Goal: Transaction & Acquisition: Purchase product/service

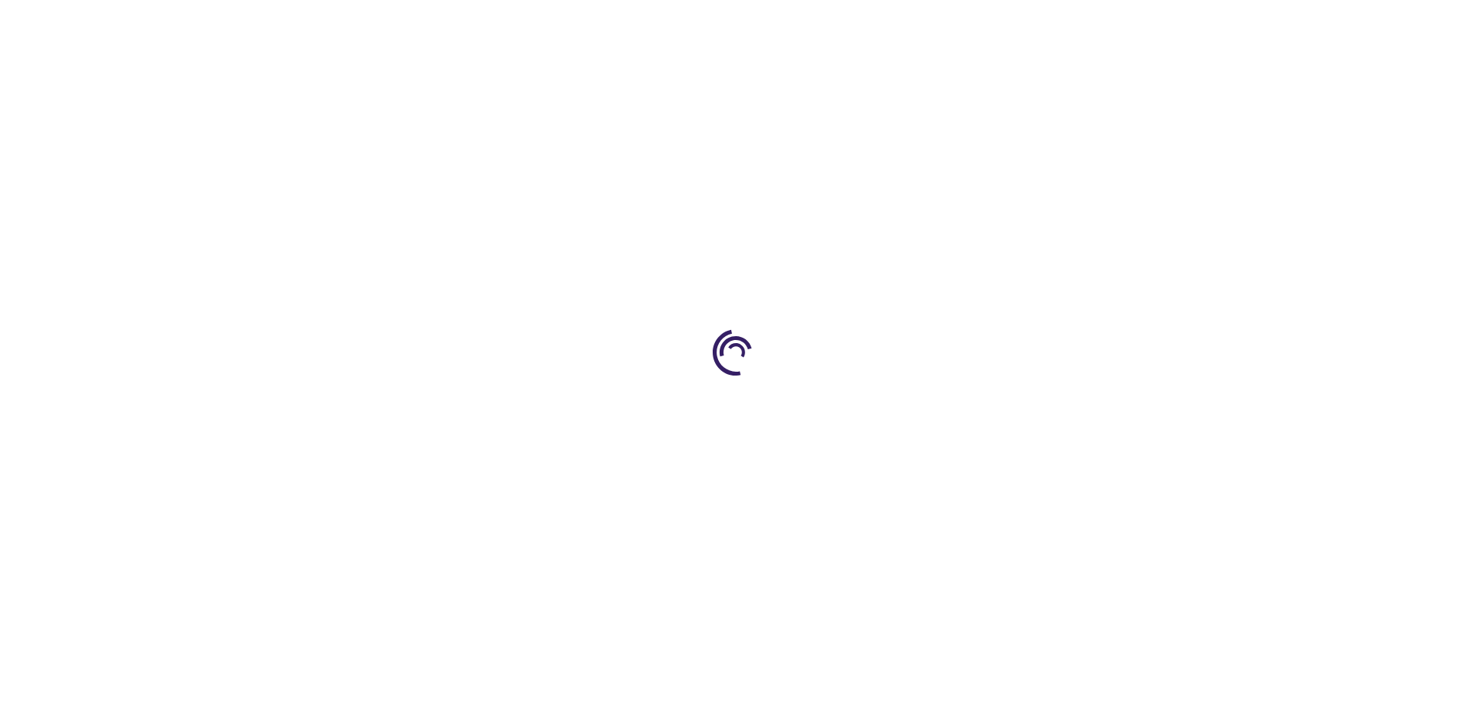
type input "0"
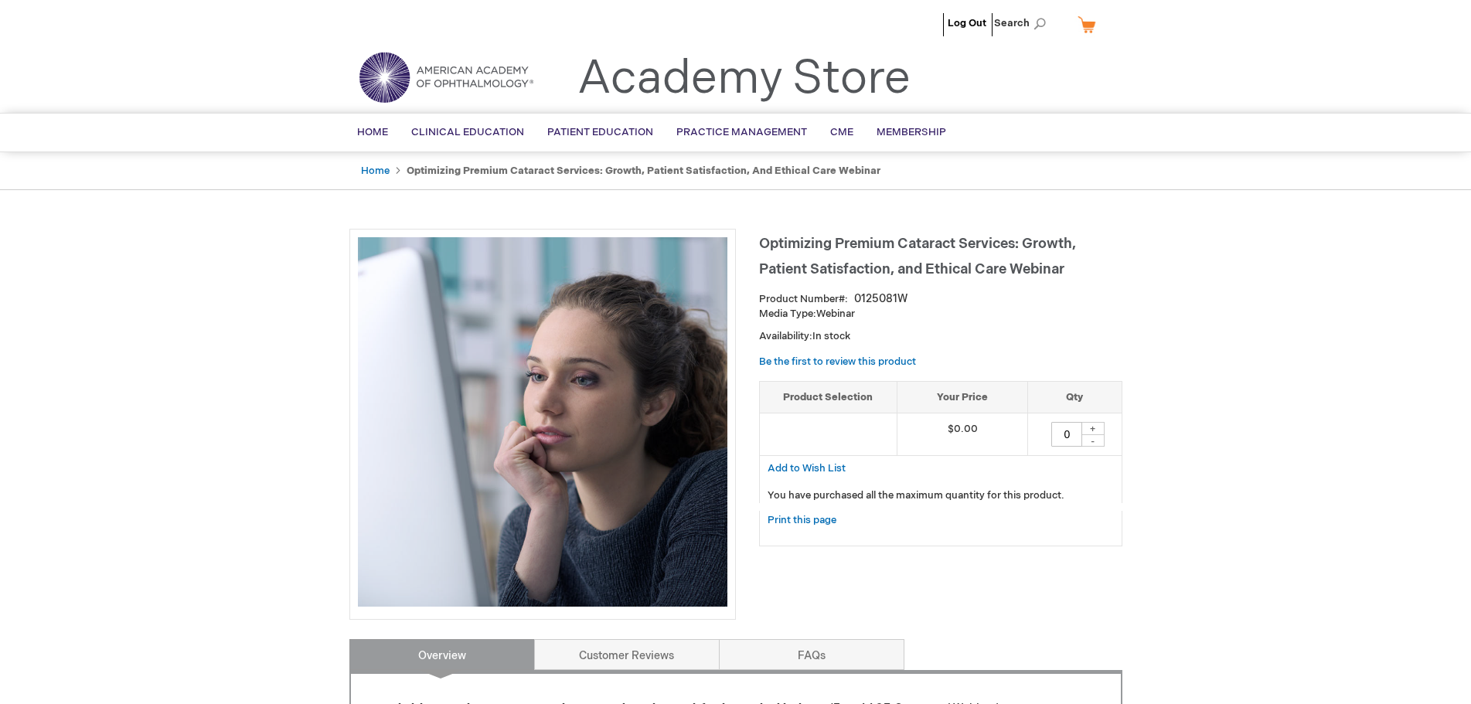
click at [1093, 425] on div "+" at bounding box center [1093, 428] width 23 height 13
click at [1095, 430] on div "+" at bounding box center [1093, 428] width 23 height 13
drag, startPoint x: 1056, startPoint y: 199, endPoint x: 1055, endPoint y: 212, distance: 13.2
click at [1056, 199] on div "Log Out Search My Cart CLOSE RECENTLY ADDED ITEM(S) Close There are no items in…" at bounding box center [735, 637] width 1471 height 1275
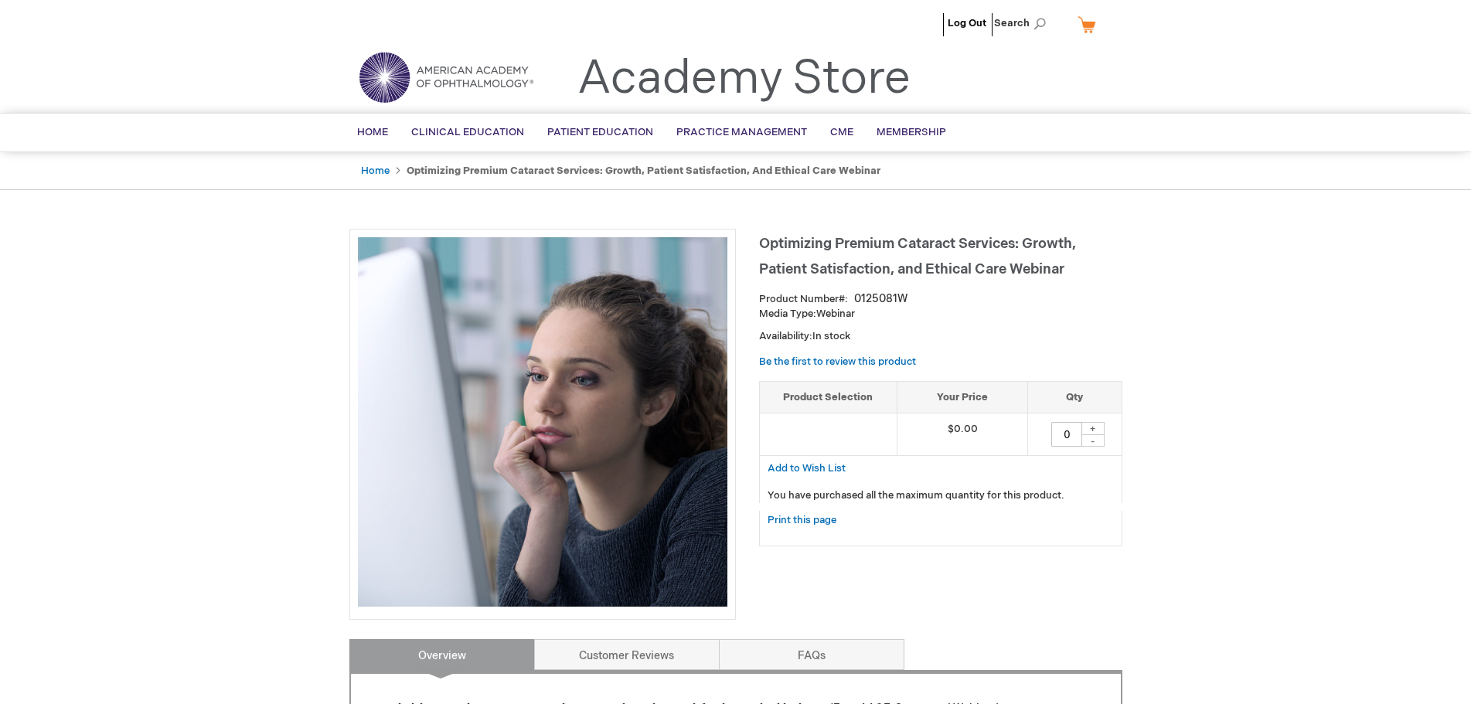
click at [837, 440] on td at bounding box center [829, 435] width 138 height 43
click at [830, 467] on span "Add to Wish List" at bounding box center [807, 468] width 78 height 12
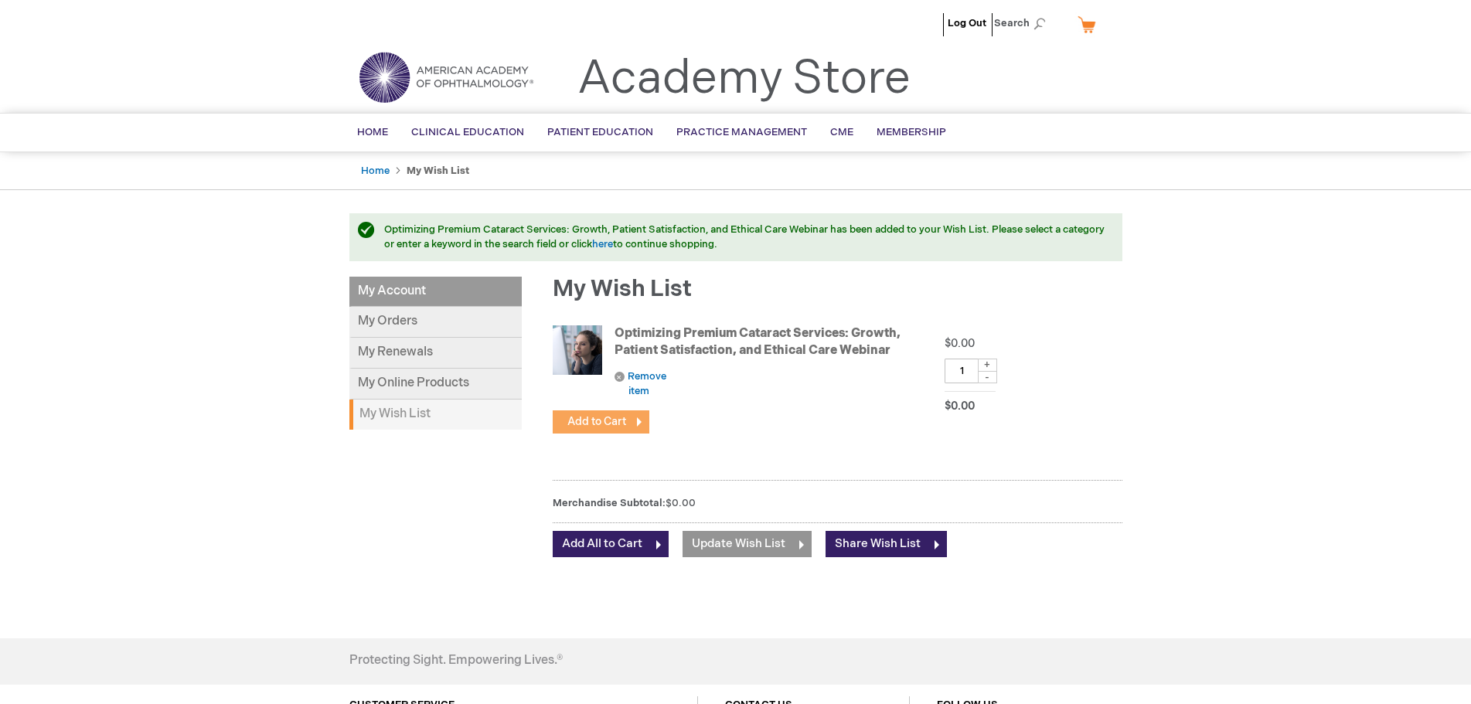
click at [612, 417] on span "Add to Cart" at bounding box center [597, 421] width 59 height 13
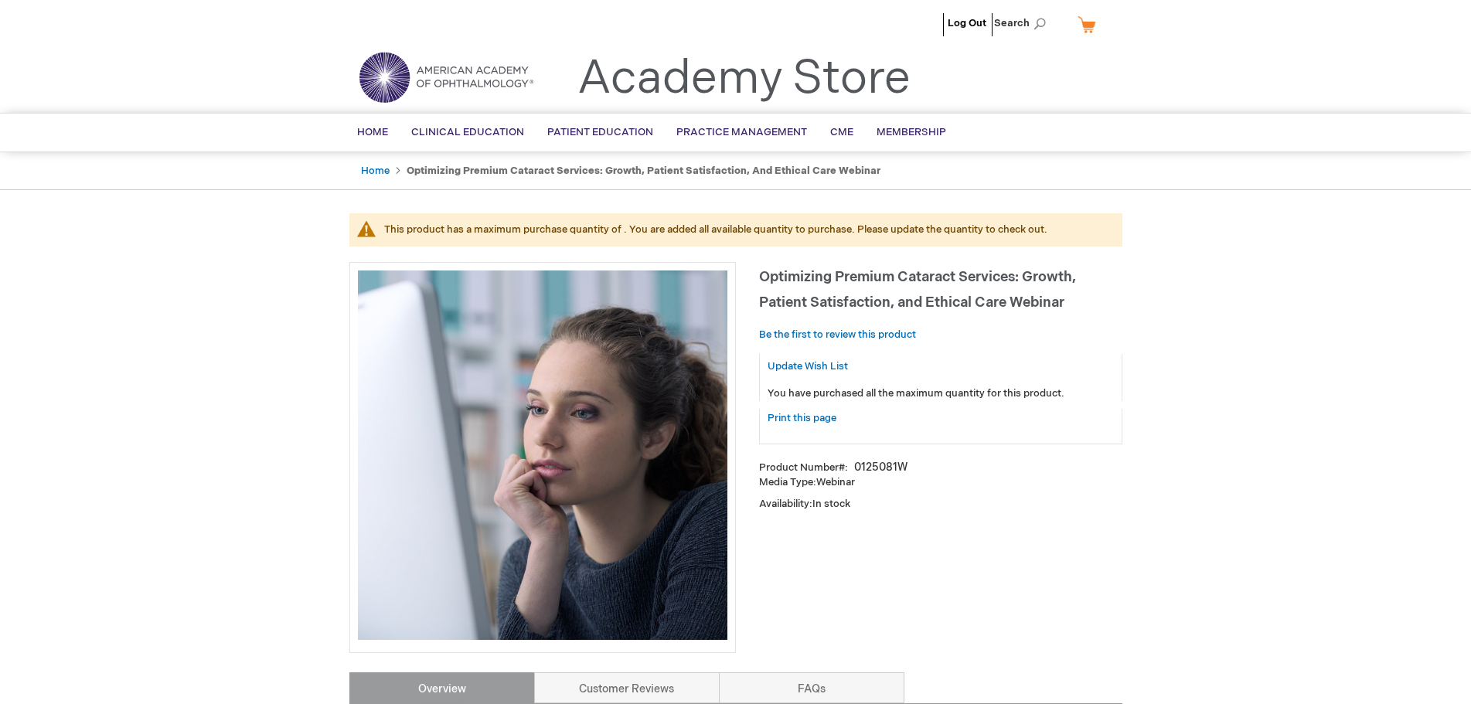
click at [1080, 33] on link "My Cart" at bounding box center [1093, 24] width 37 height 27
click at [1087, 28] on link "My Cart" at bounding box center [1093, 24] width 37 height 27
click at [1098, 54] on button "Close" at bounding box center [1099, 52] width 23 height 20
drag, startPoint x: 527, startPoint y: 225, endPoint x: 745, endPoint y: 243, distance: 219.5
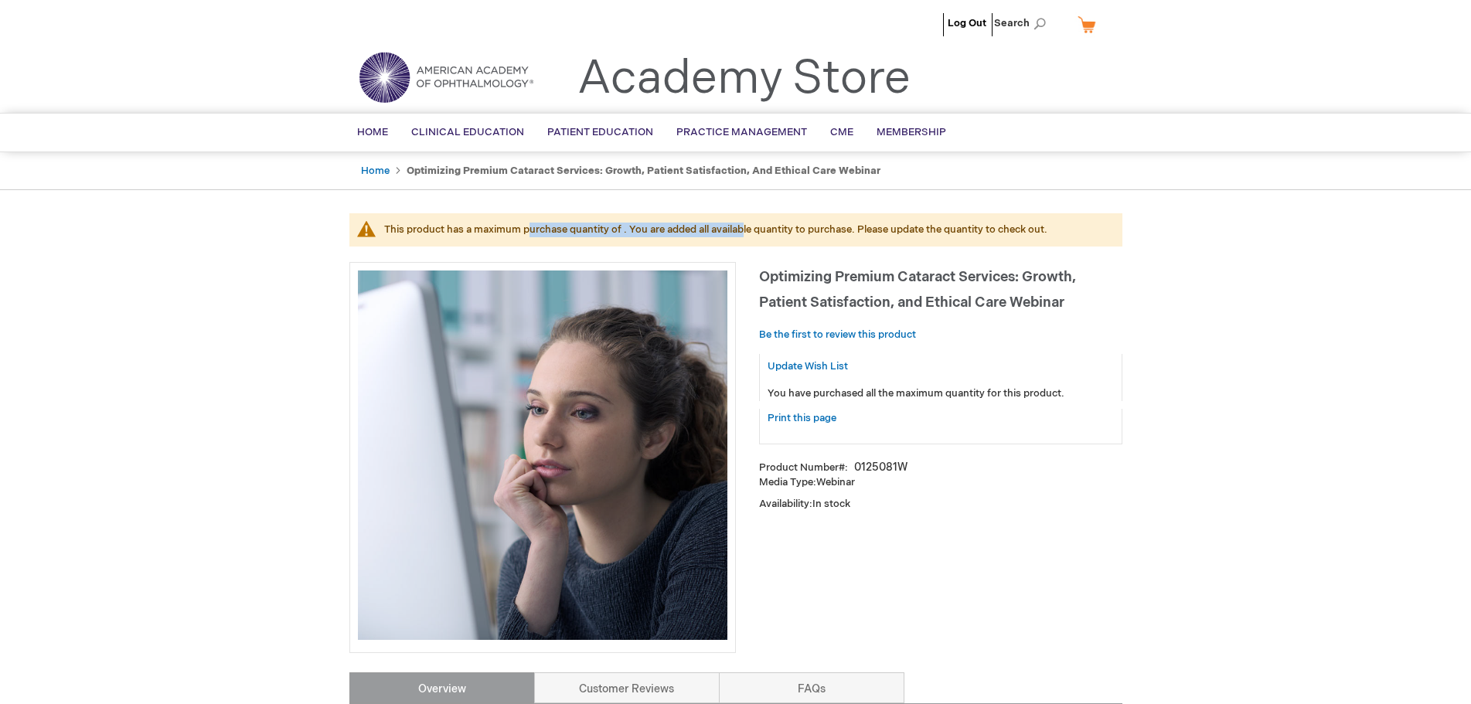
click at [745, 243] on div "This product has a maximum purchase quantity of . You are added all available q…" at bounding box center [735, 229] width 773 height 33
click at [747, 243] on div "This product has a maximum purchase quantity of . You are added all available q…" at bounding box center [735, 229] width 773 height 33
drag, startPoint x: 712, startPoint y: 226, endPoint x: 727, endPoint y: 236, distance: 17.8
click at [727, 236] on div "This product has a maximum purchase quantity of . You are added all available q…" at bounding box center [745, 230] width 723 height 15
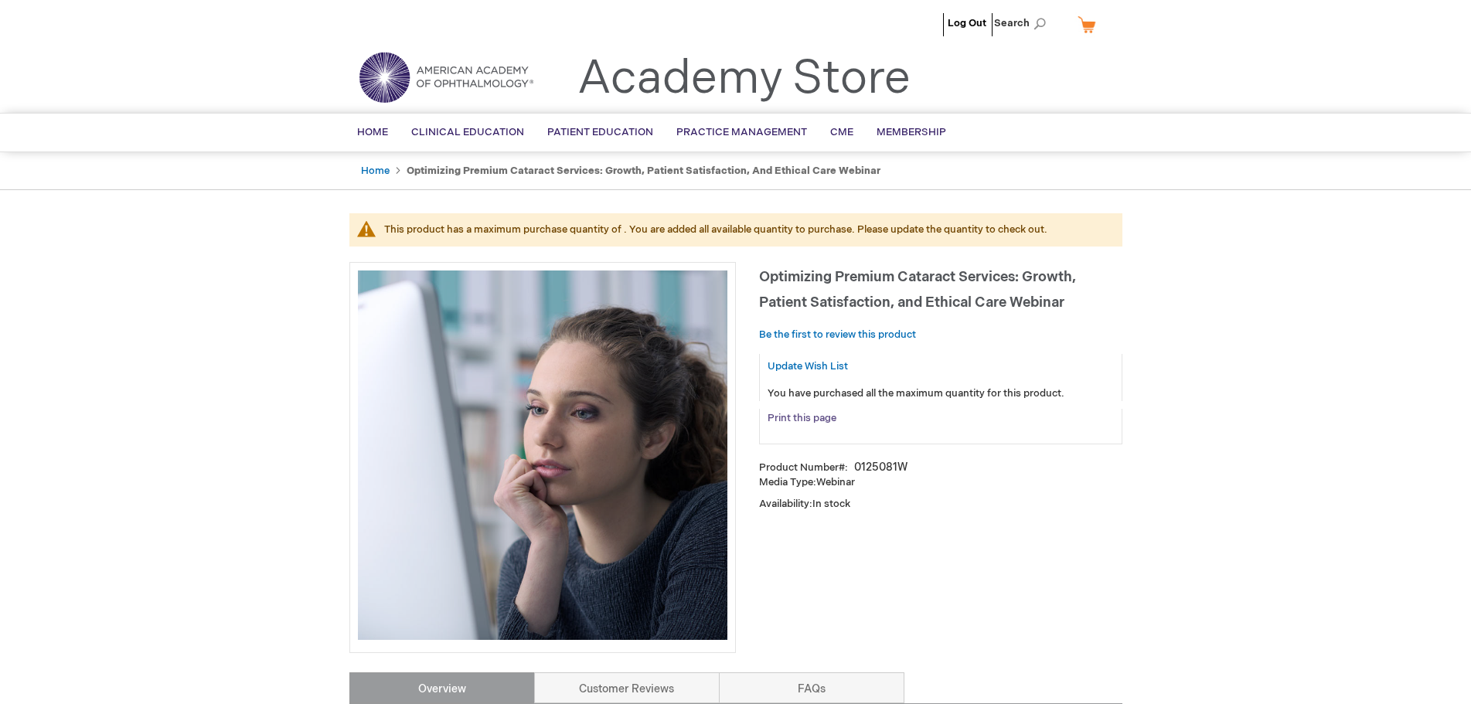
click at [816, 421] on link "Print this page" at bounding box center [802, 418] width 69 height 19
click at [380, 170] on link "Home" at bounding box center [375, 171] width 29 height 12
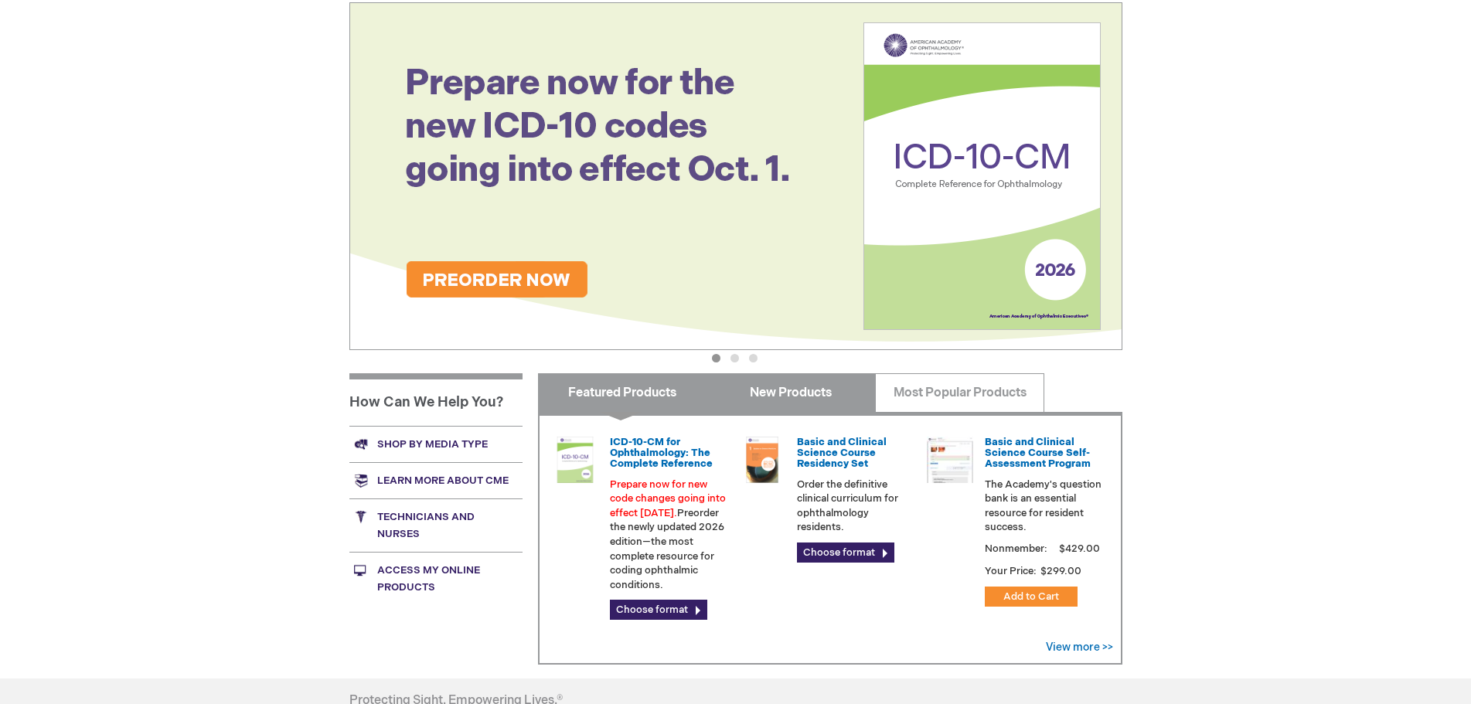
scroll to position [232, 0]
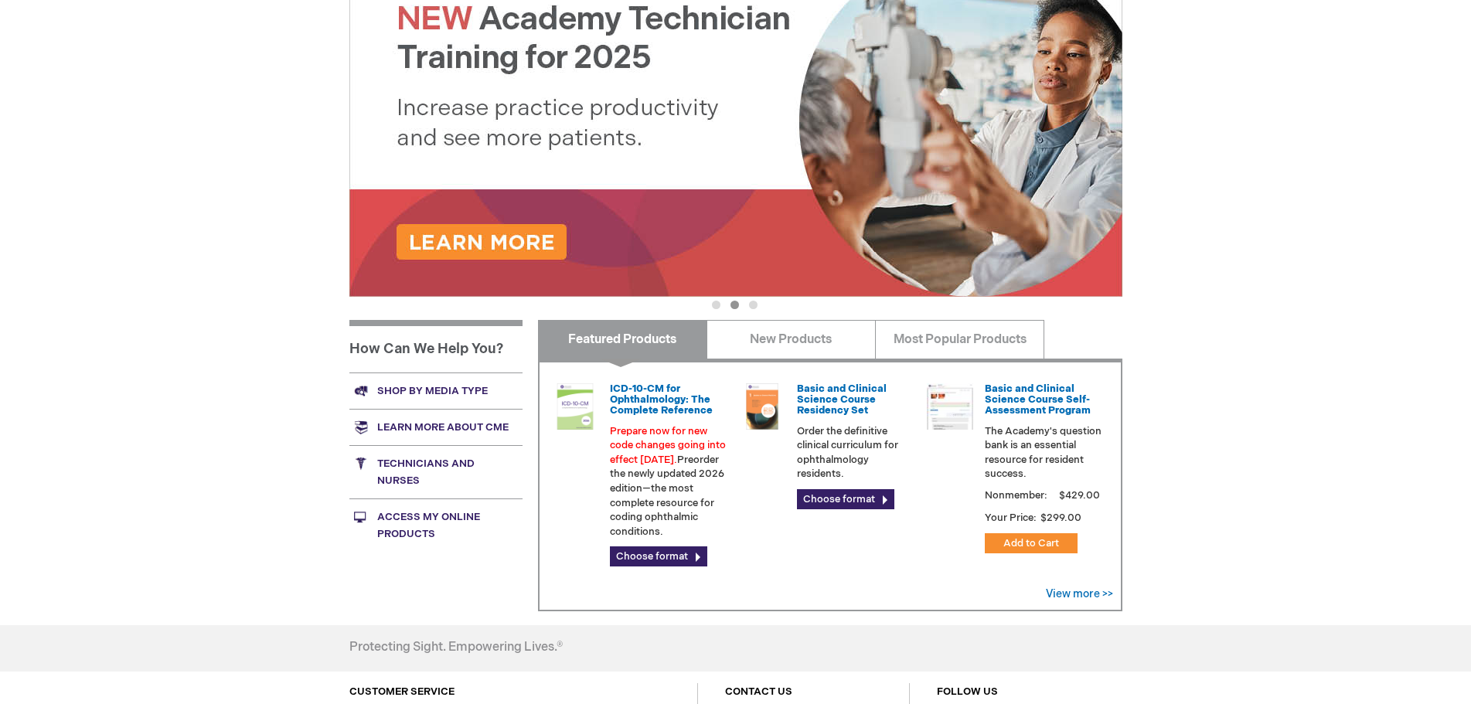
click at [422, 387] on link "Shop by media type" at bounding box center [435, 391] width 173 height 36
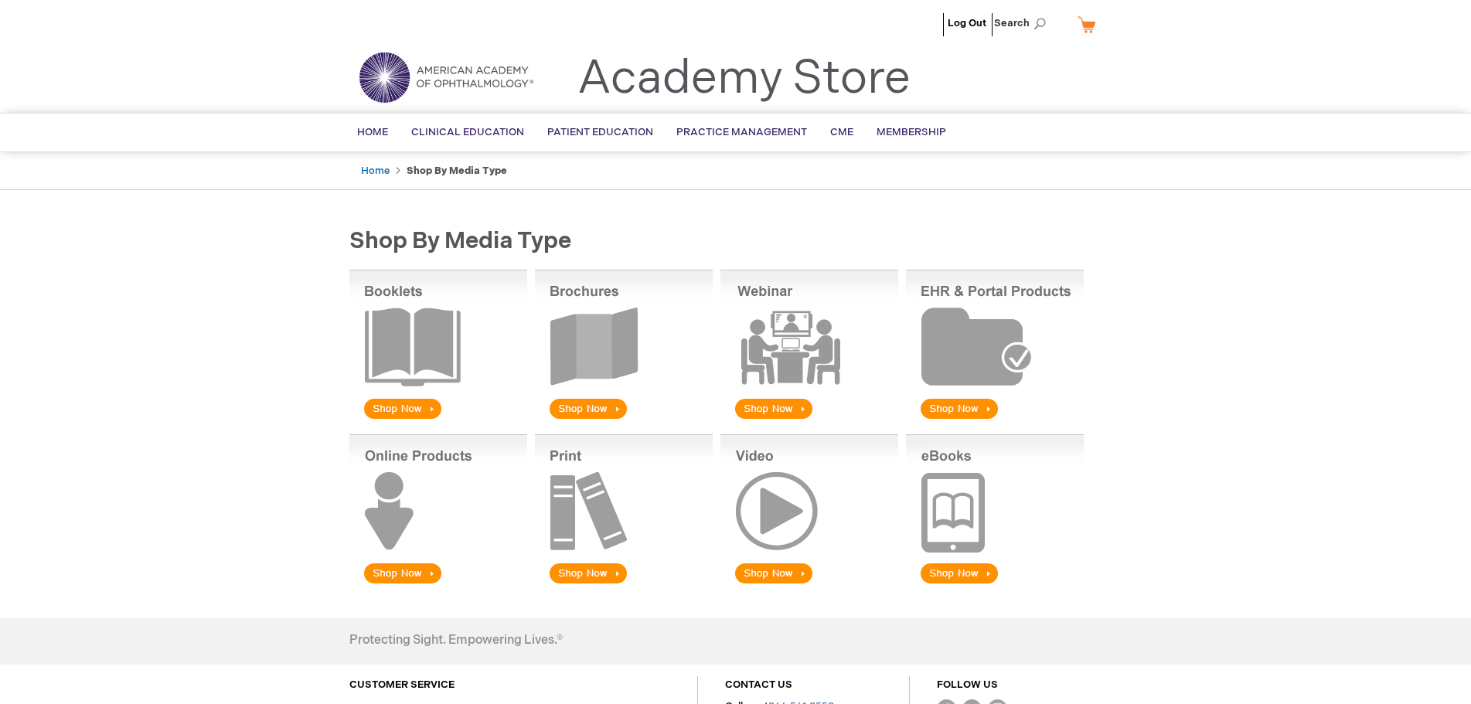
click at [773, 407] on img at bounding box center [810, 346] width 178 height 152
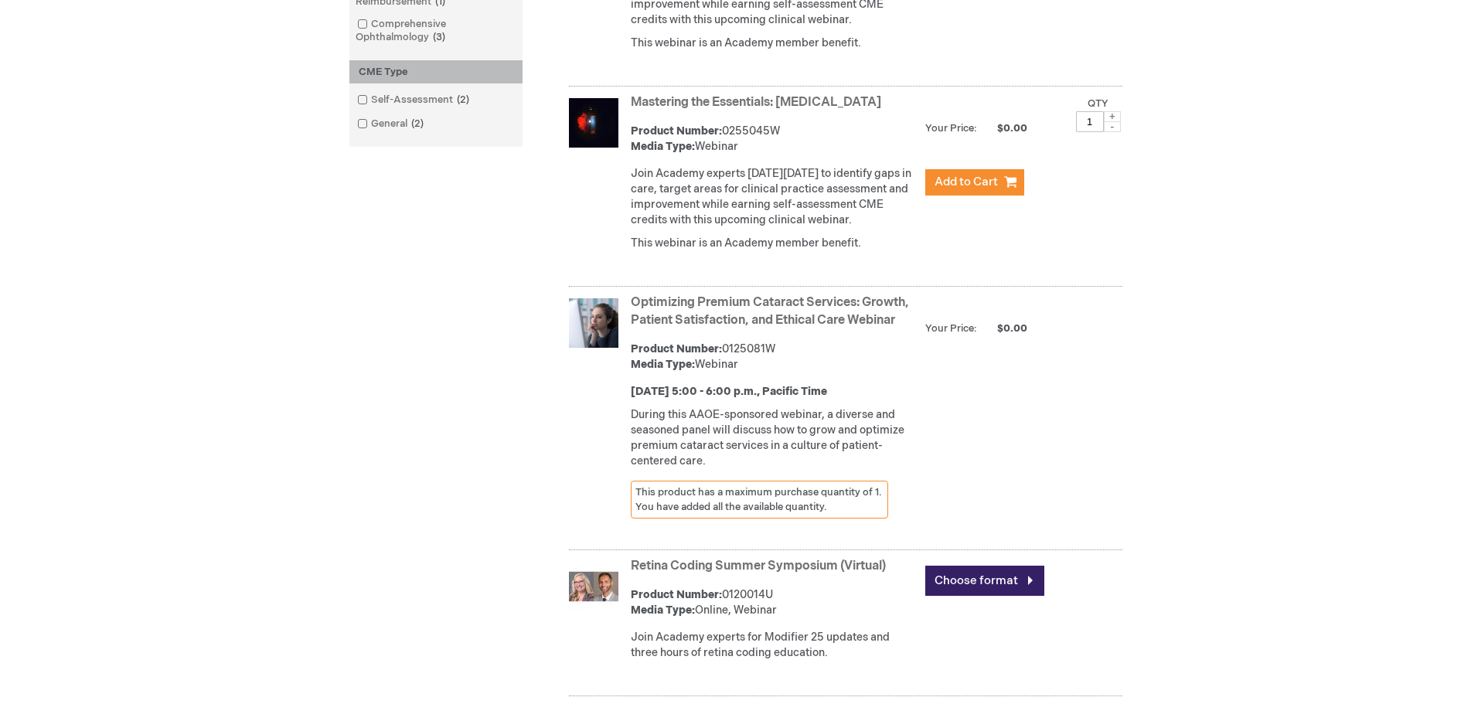
scroll to position [850, 0]
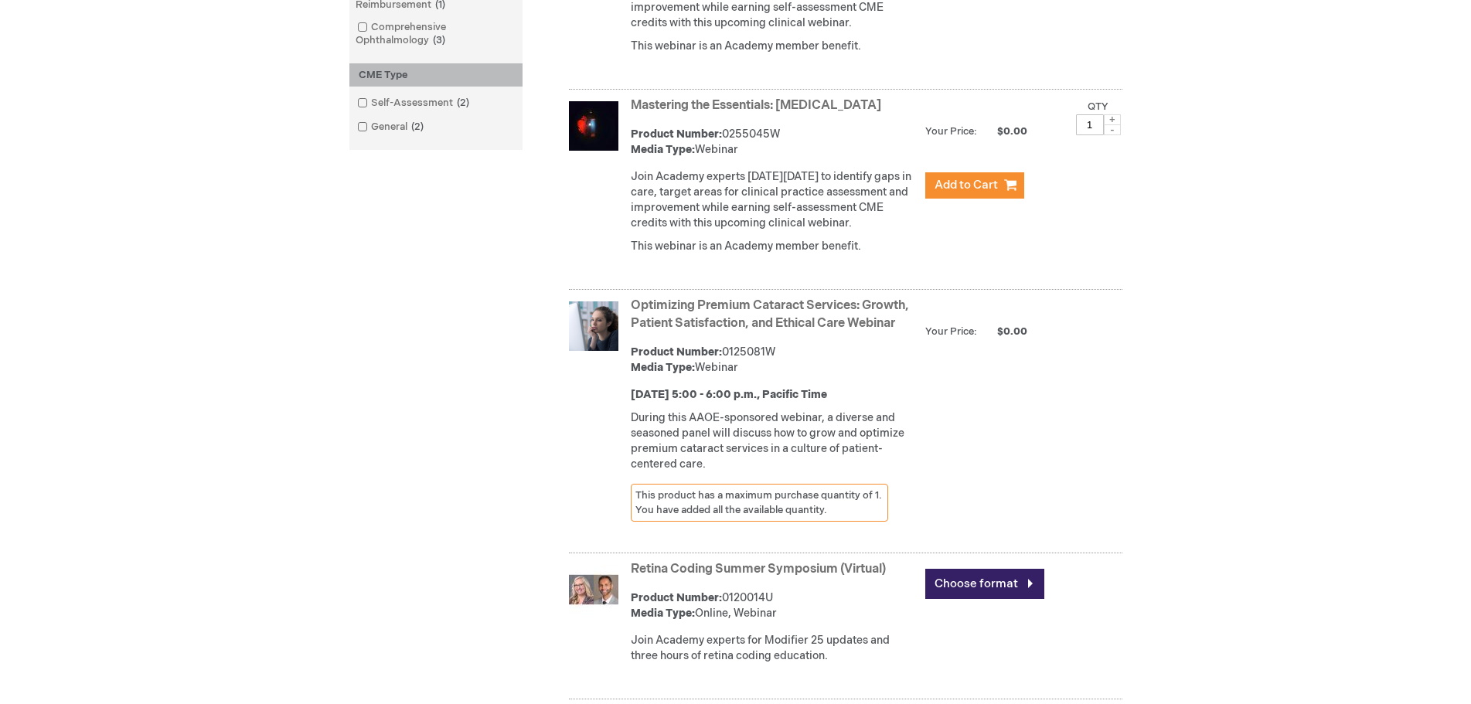
click at [799, 331] on link "Optimizing Premium Cataract Services: Growth, Patient Satisfaction, and Ethical…" at bounding box center [770, 314] width 278 height 32
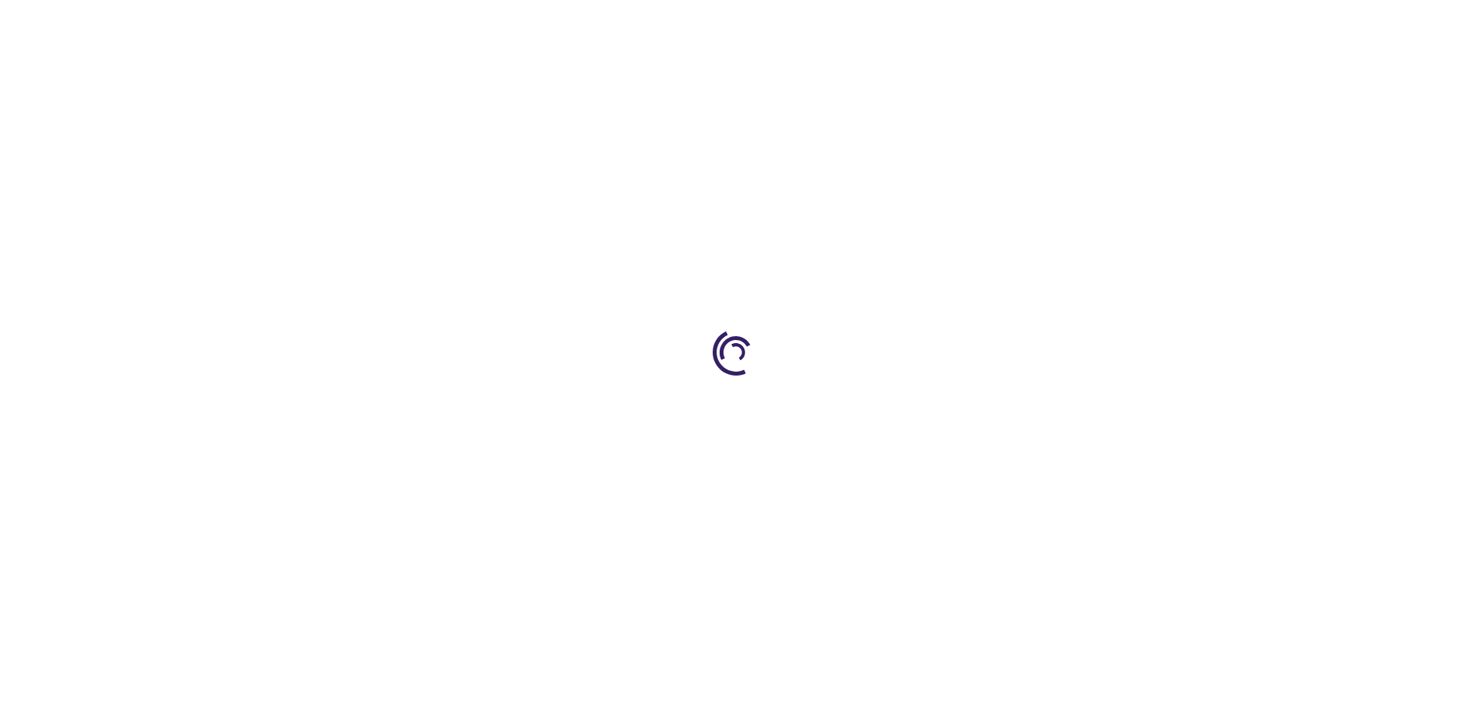
type input "0"
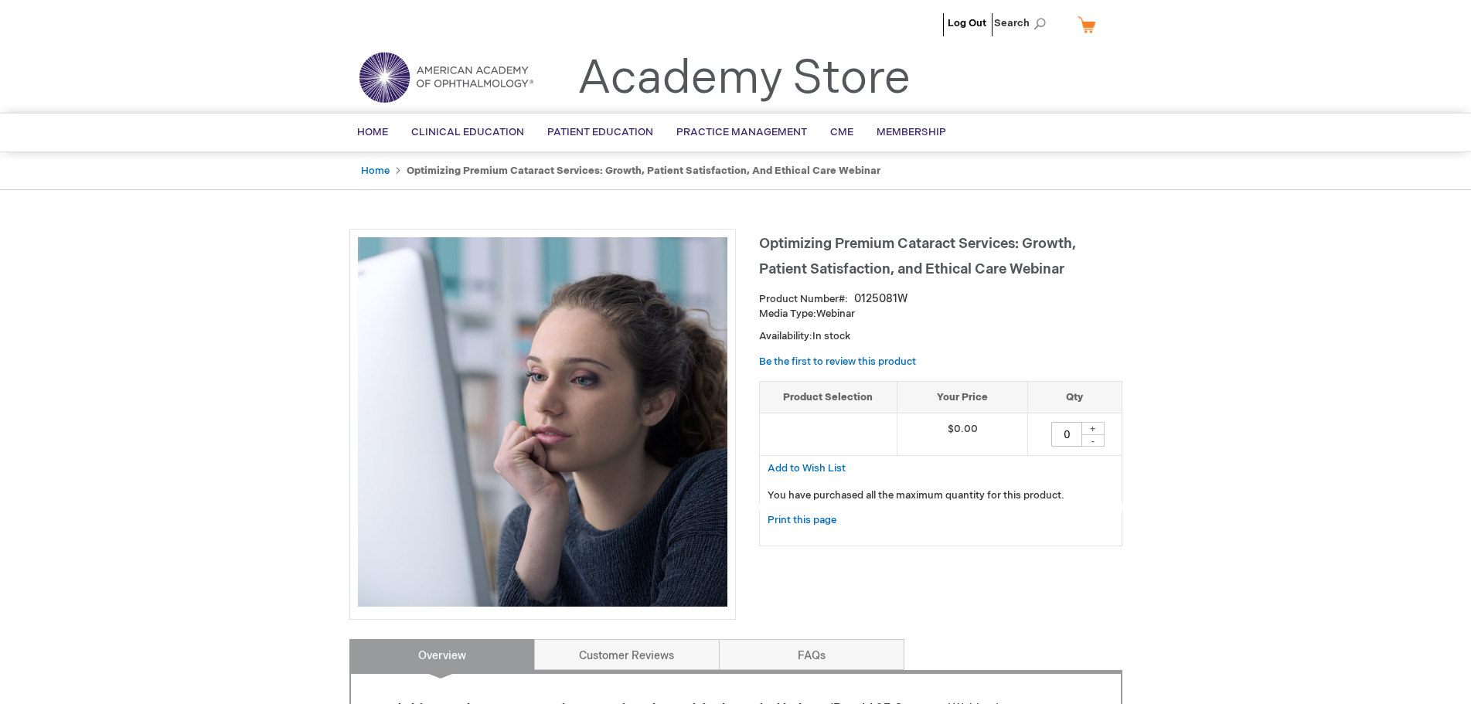
click at [1086, 17] on link "My Cart" at bounding box center [1093, 24] width 37 height 27
click at [1415, 306] on div "Log Out Search My Cart CLOSE RECENTLY ADDED ITEM(S) Close There are no items in…" at bounding box center [735, 637] width 1471 height 1275
click at [1088, 429] on div "+" at bounding box center [1093, 428] width 23 height 13
click at [1095, 427] on div "+" at bounding box center [1093, 428] width 23 height 13
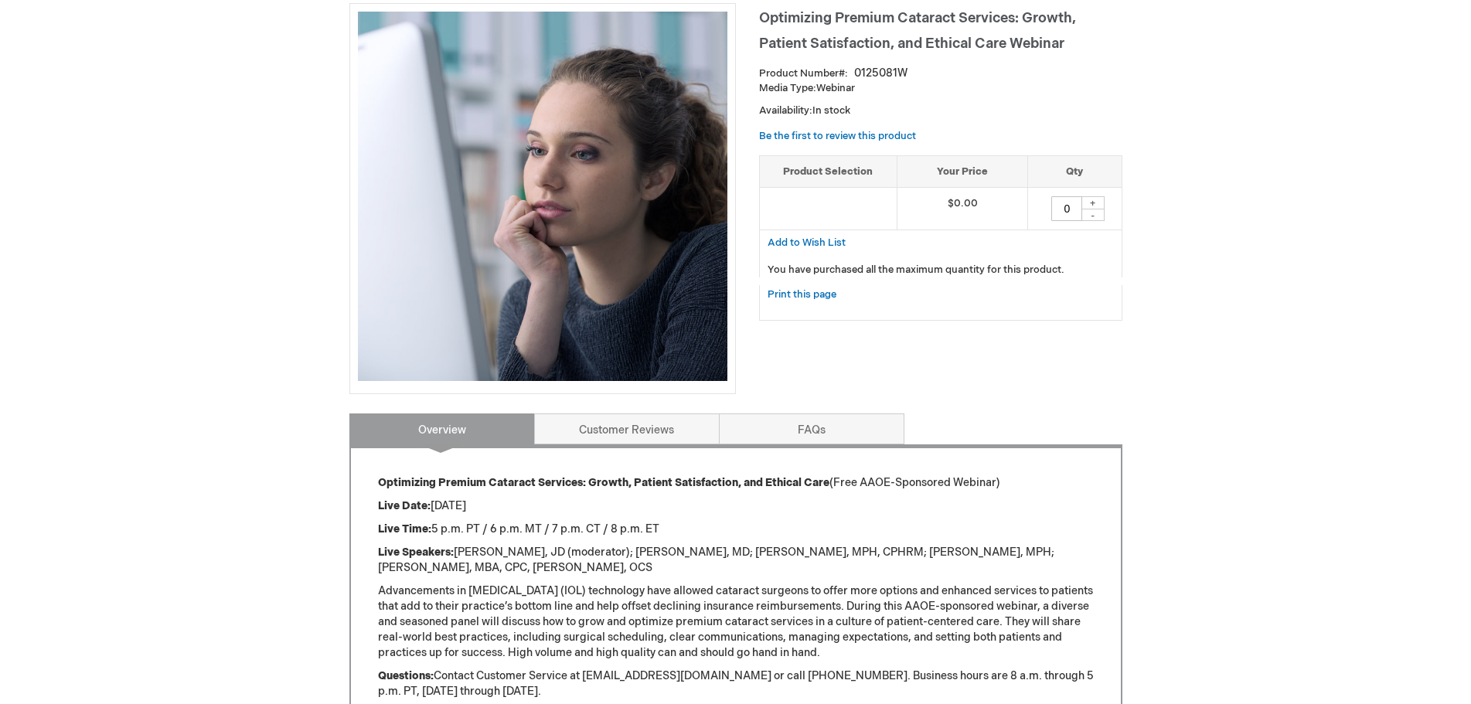
scroll to position [232, 0]
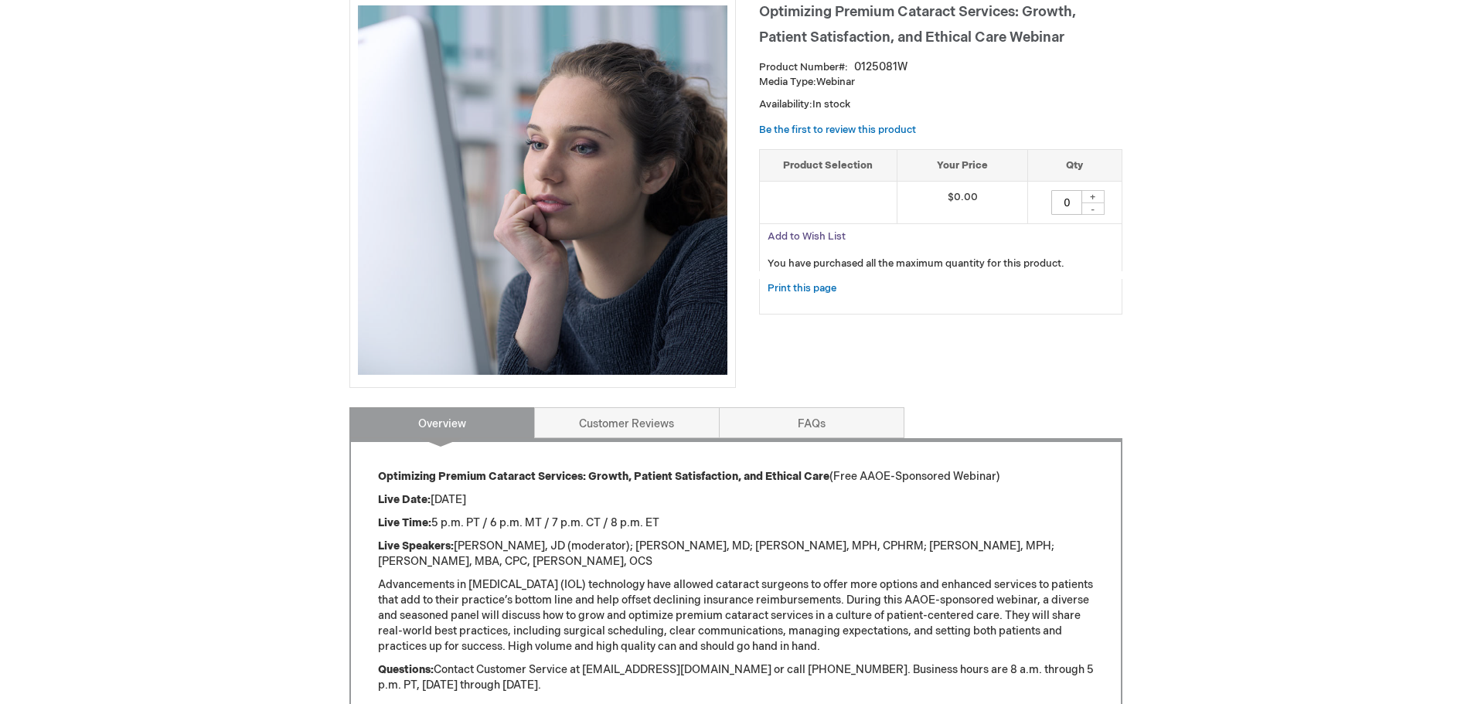
click at [813, 240] on span "Add to Wish List" at bounding box center [807, 236] width 78 height 12
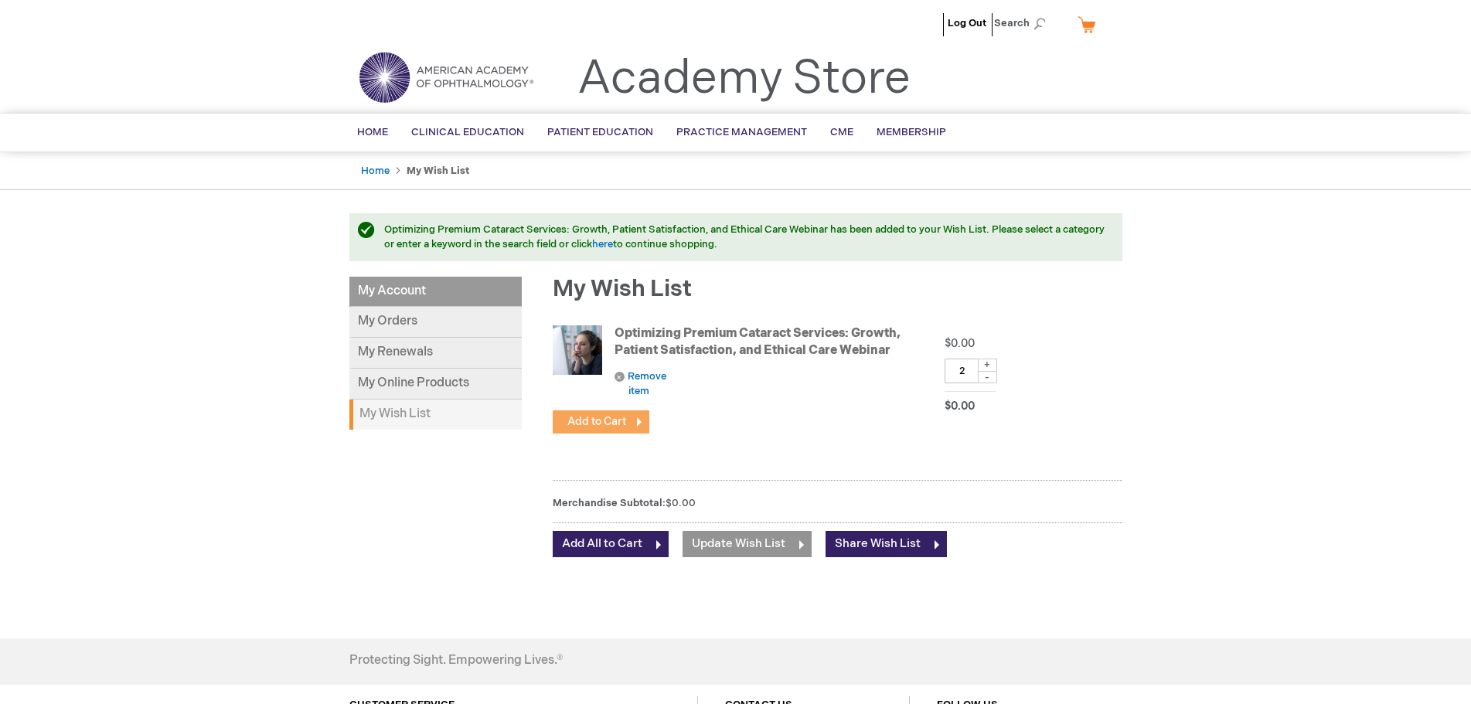
click at [622, 420] on span "Add to Cart" at bounding box center [597, 421] width 59 height 13
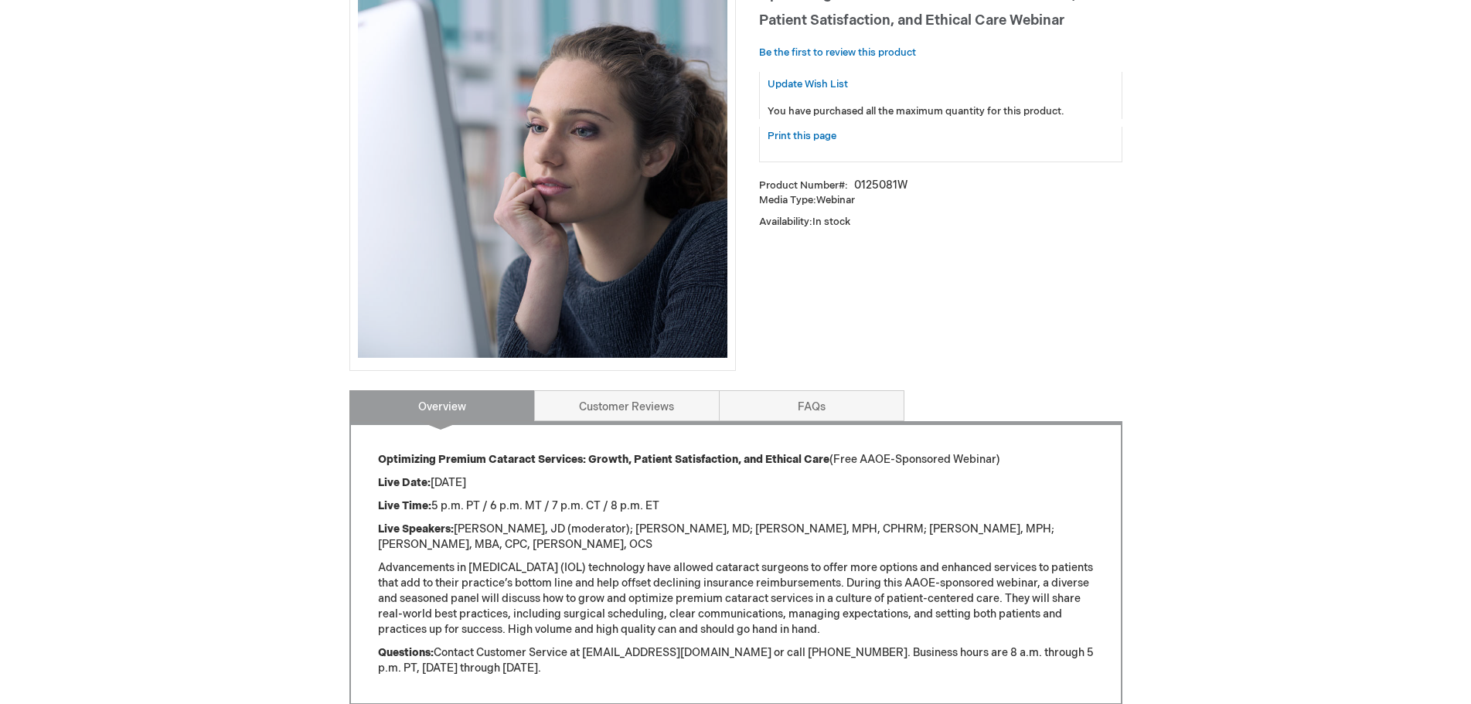
scroll to position [309, 0]
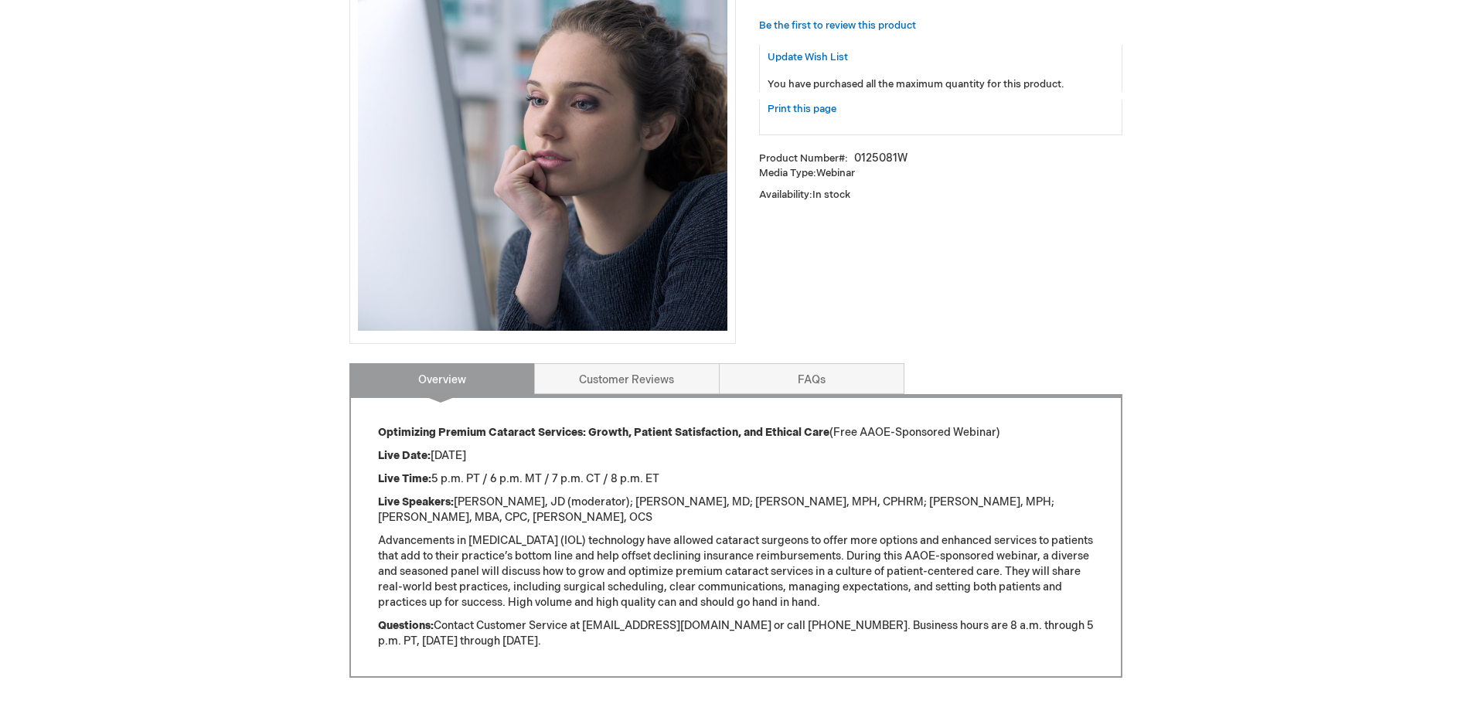
drag, startPoint x: 762, startPoint y: 551, endPoint x: 952, endPoint y: 603, distance: 196.6
click at [952, 602] on p "Advancements in [MEDICAL_DATA] (IOL) technology have allowed cataract surgeons …" at bounding box center [736, 571] width 716 height 77
click at [952, 603] on p "Advancements in intraocular lens (IOL) technology have allowed cataract surgeon…" at bounding box center [736, 571] width 716 height 77
click at [942, 551] on p "Advancements in intraocular lens (IOL) technology have allowed cataract surgeon…" at bounding box center [736, 571] width 716 height 77
drag, startPoint x: 937, startPoint y: 545, endPoint x: 1007, endPoint y: 608, distance: 94.2
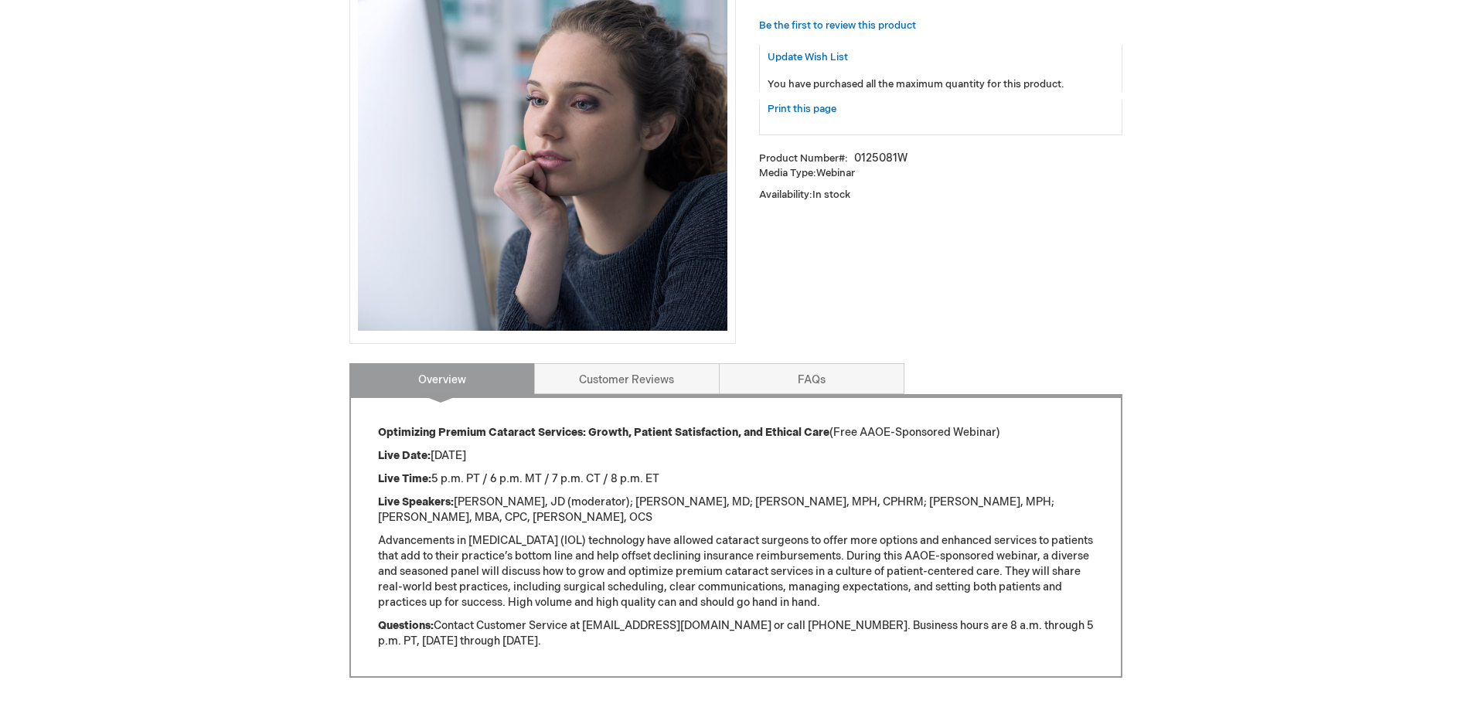
click at [1007, 607] on p "Advancements in intraocular lens (IOL) technology have allowed cataract surgeon…" at bounding box center [736, 571] width 716 height 77
click at [1007, 608] on p "Advancements in intraocular lens (IOL) technology have allowed cataract surgeon…" at bounding box center [736, 571] width 716 height 77
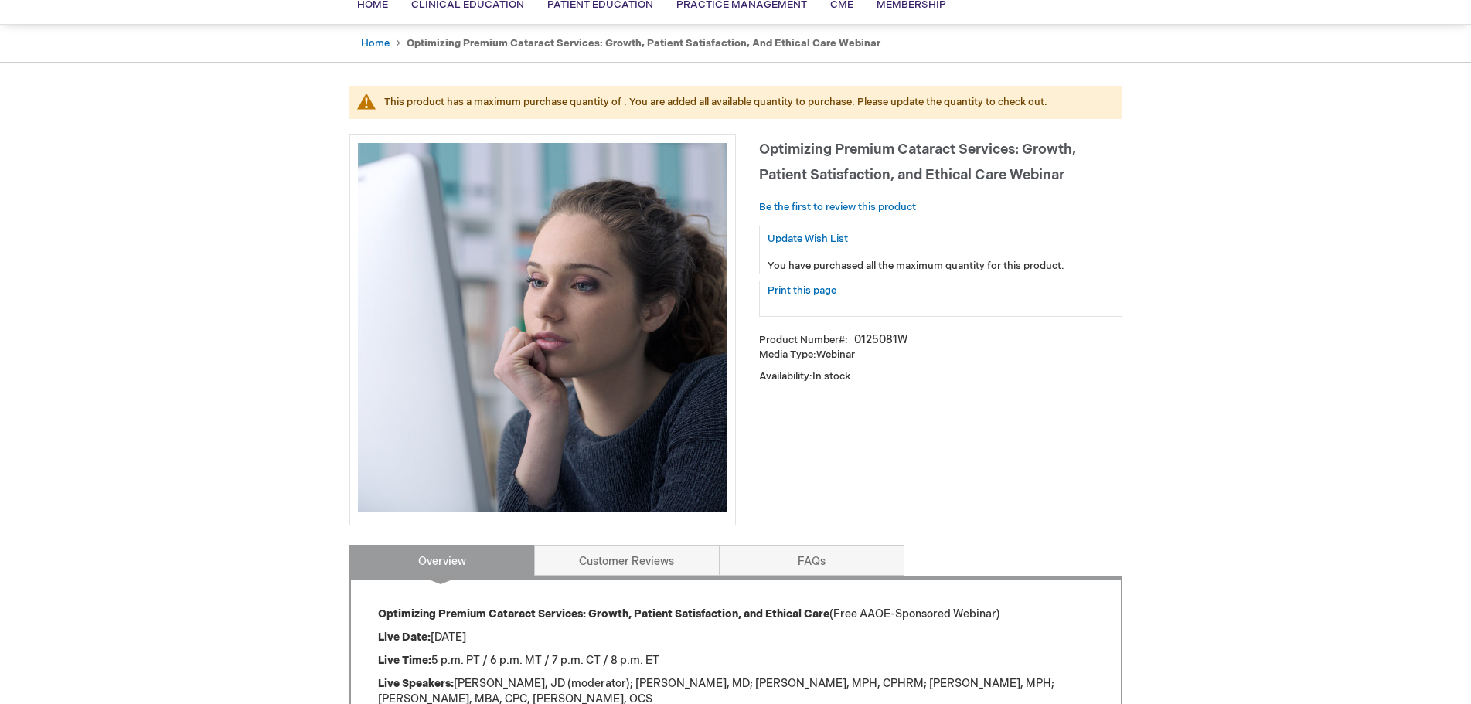
scroll to position [155, 0]
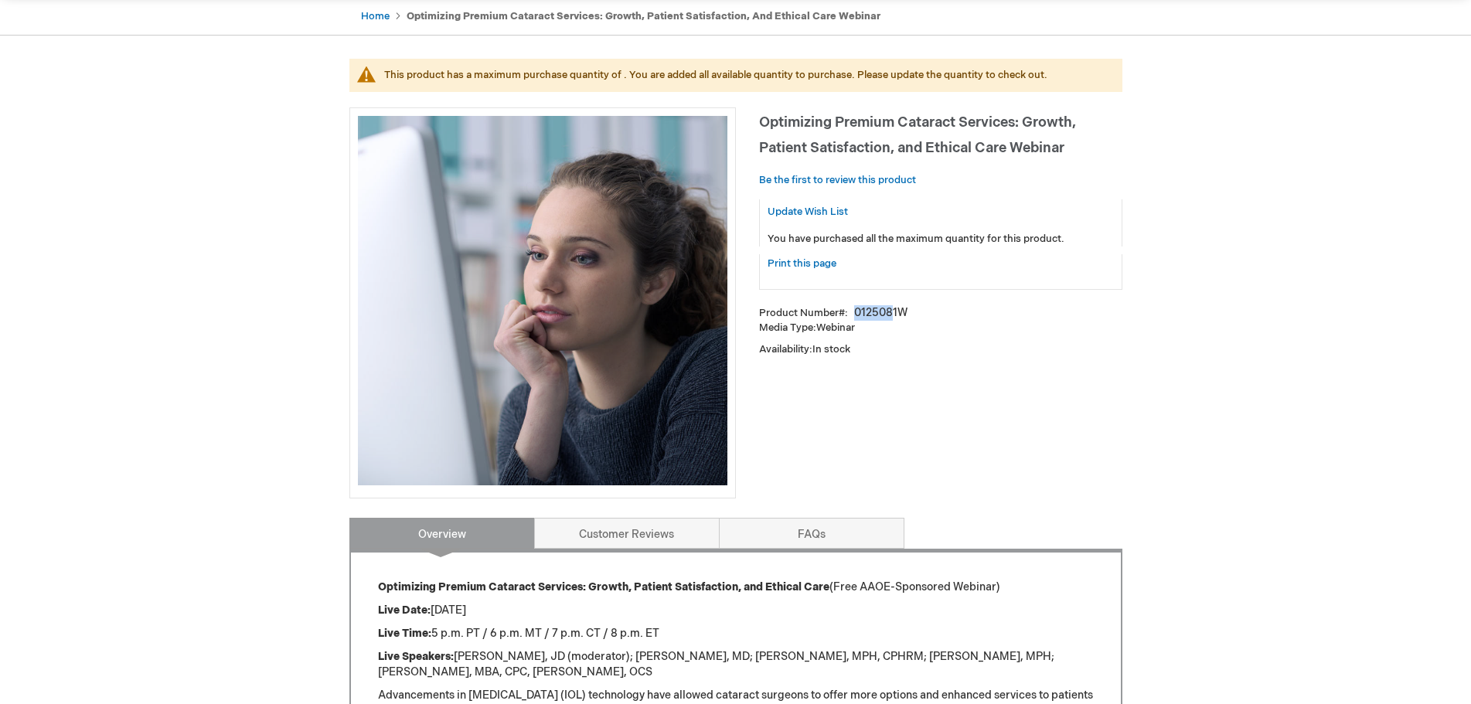
drag, startPoint x: 854, startPoint y: 314, endPoint x: 999, endPoint y: 351, distance: 150.0
click at [891, 310] on div "0125081W" at bounding box center [880, 312] width 53 height 15
click at [1043, 344] on p "Availability: In stock" at bounding box center [940, 350] width 363 height 15
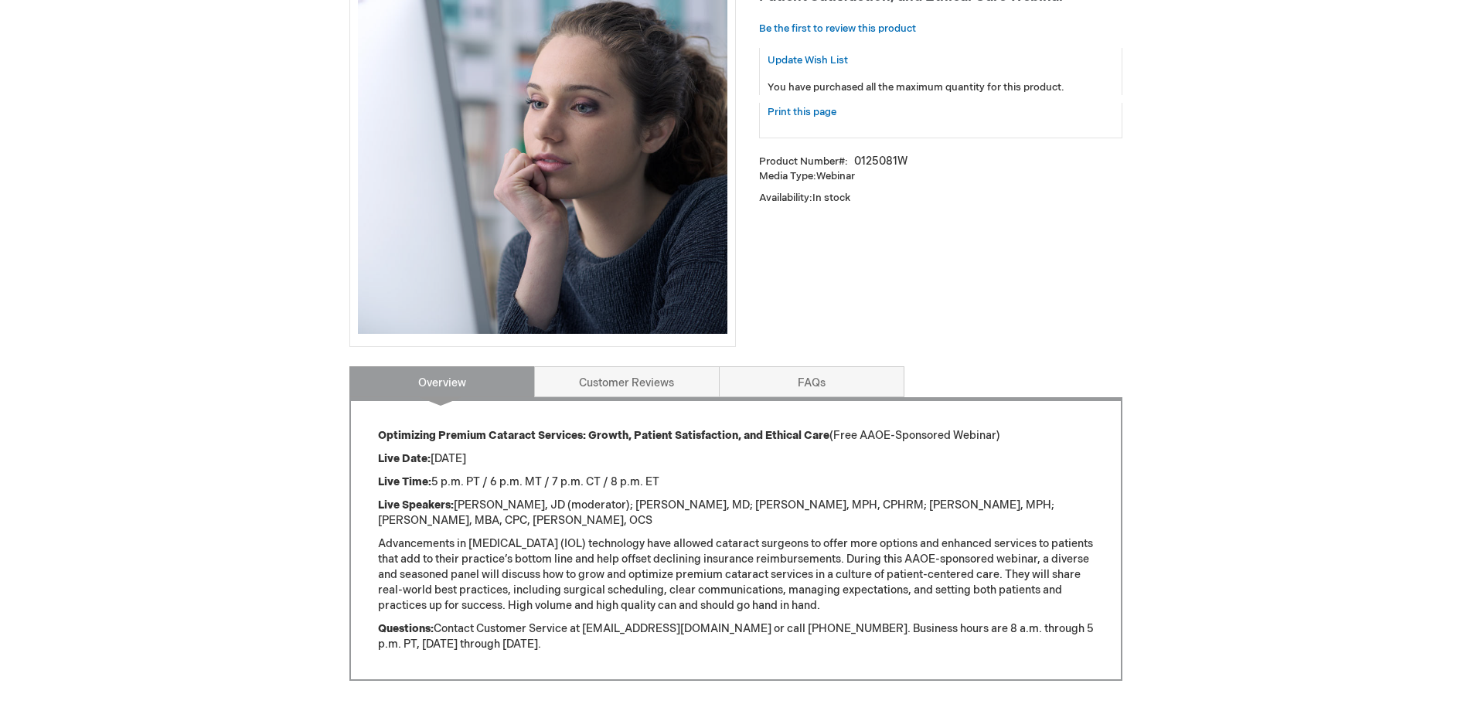
scroll to position [464, 0]
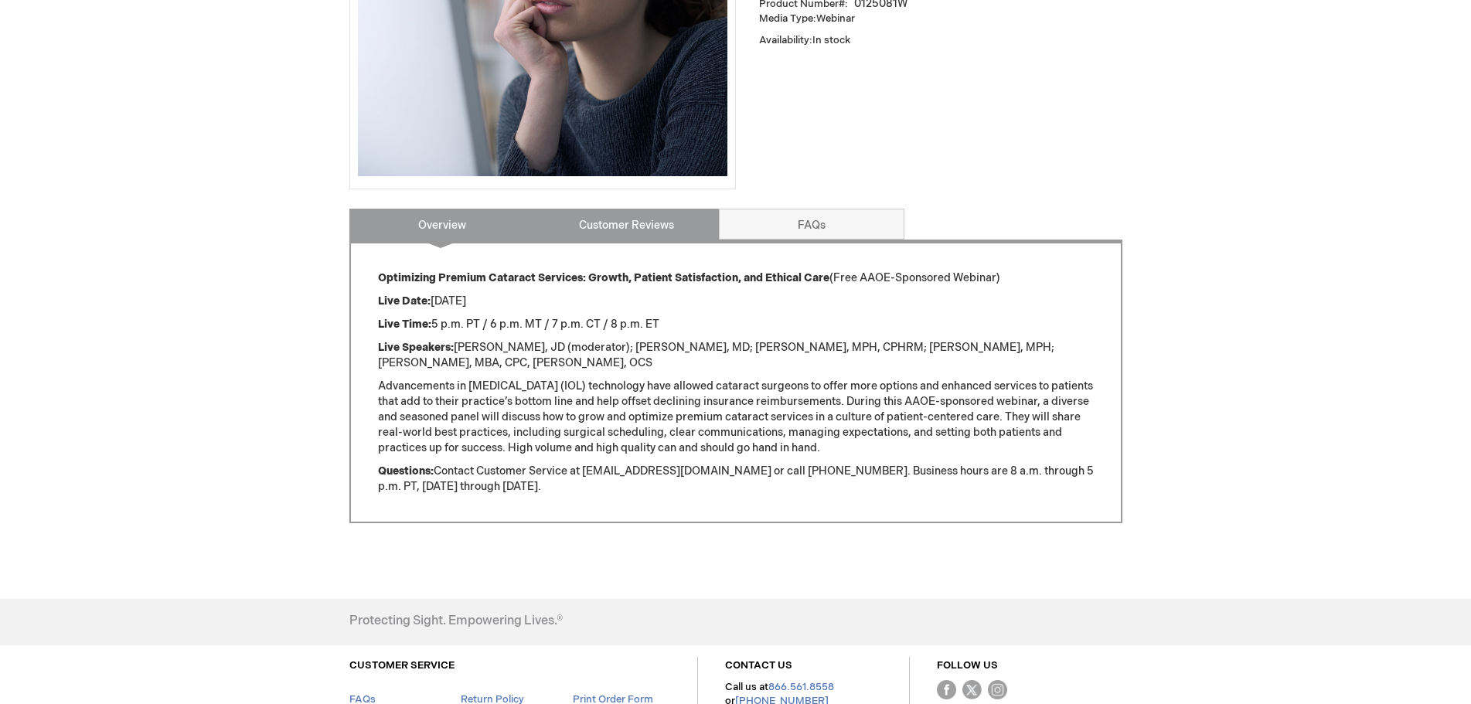
click at [621, 228] on link "Customer Reviews" at bounding box center [627, 224] width 186 height 31
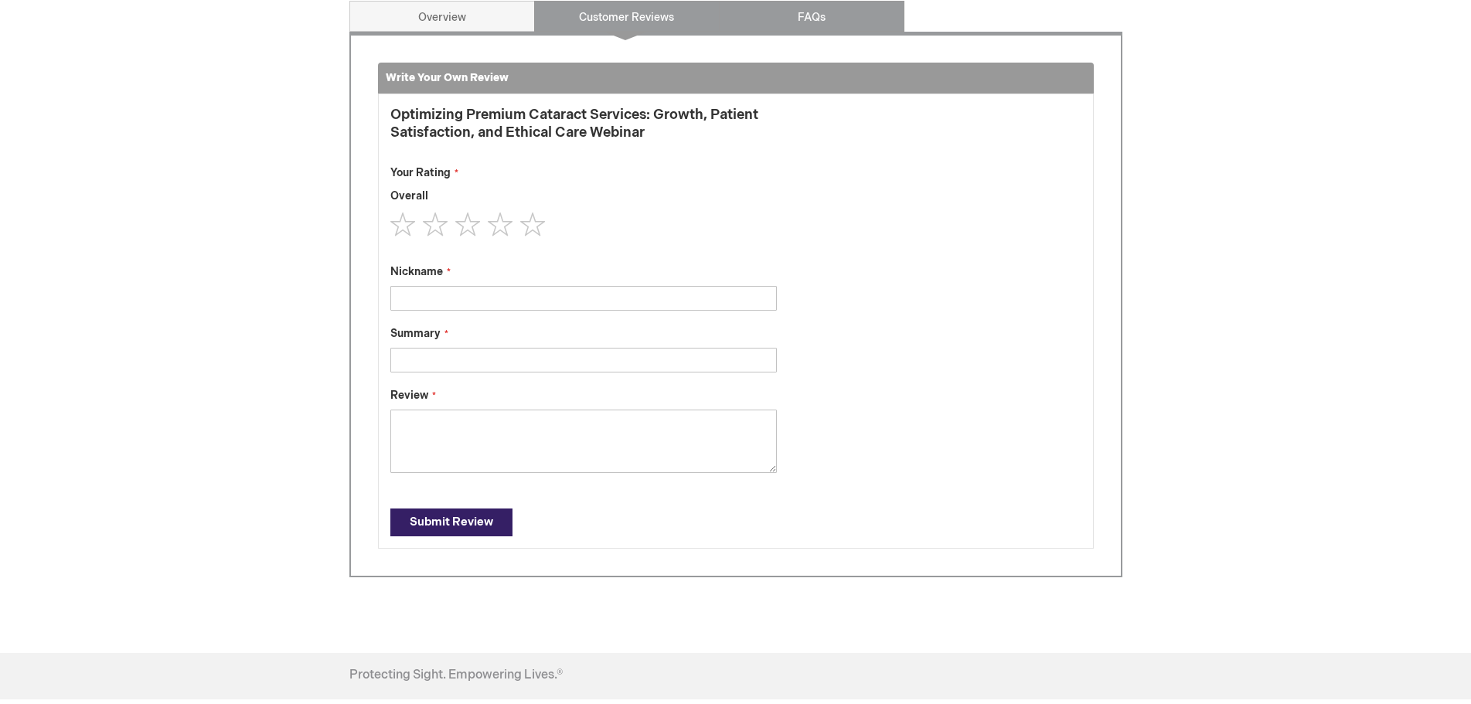
click at [775, 1] on link "FAQs" at bounding box center [812, 16] width 186 height 31
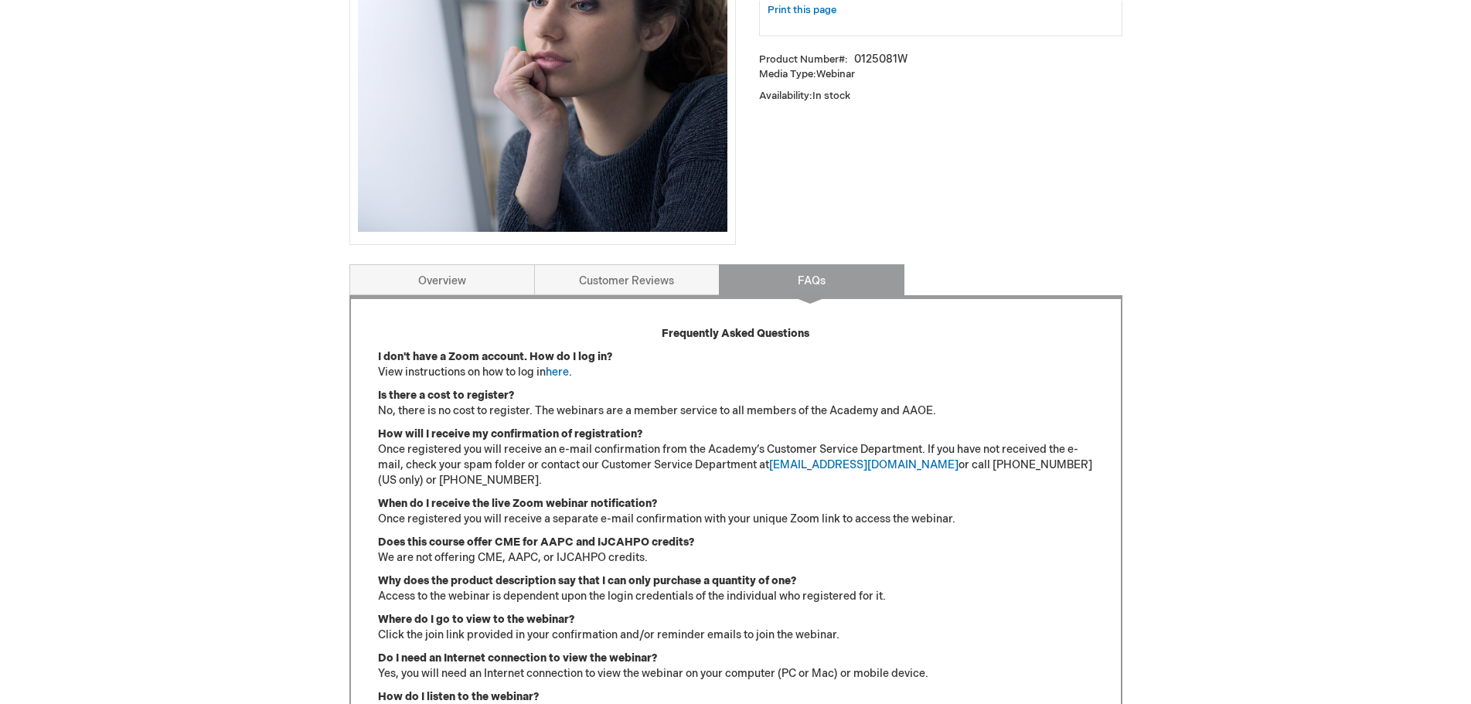
scroll to position [541, 0]
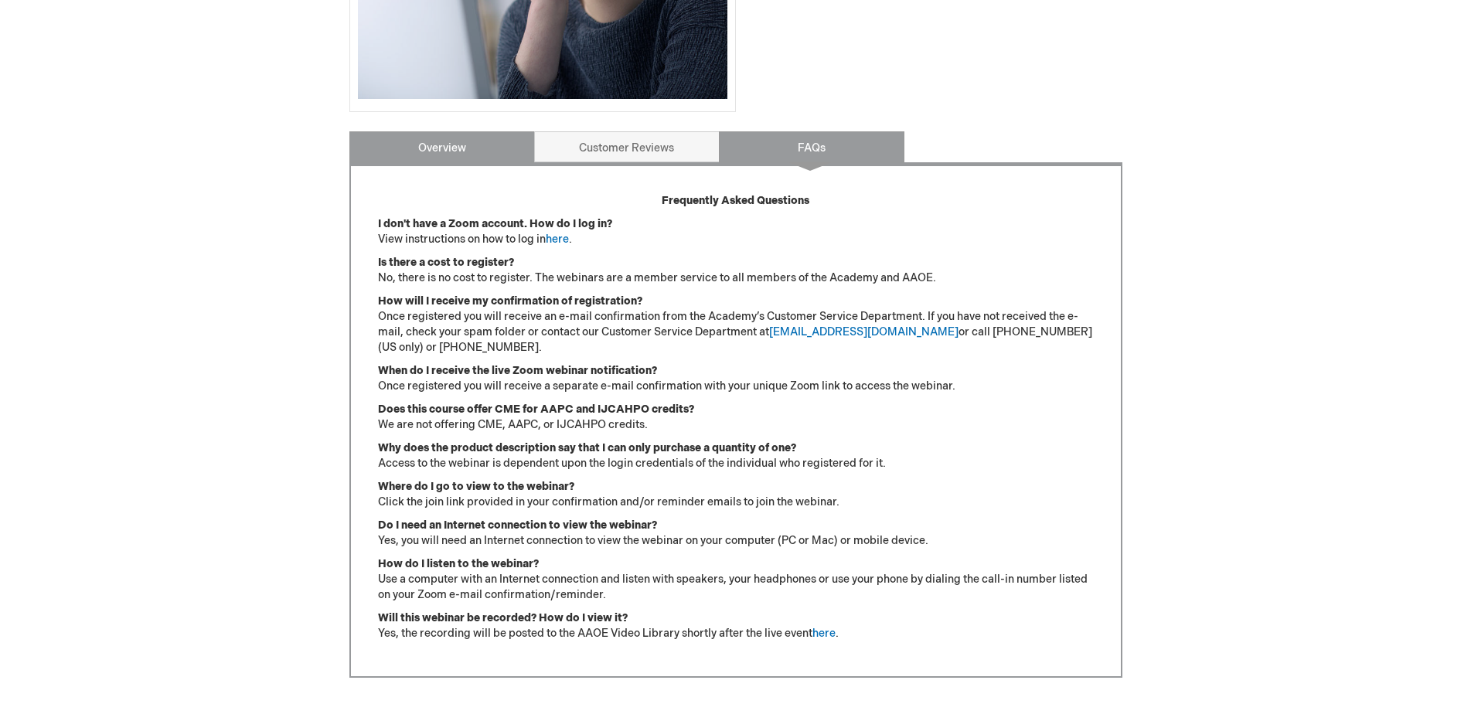
click at [459, 141] on link "Overview" at bounding box center [442, 146] width 186 height 31
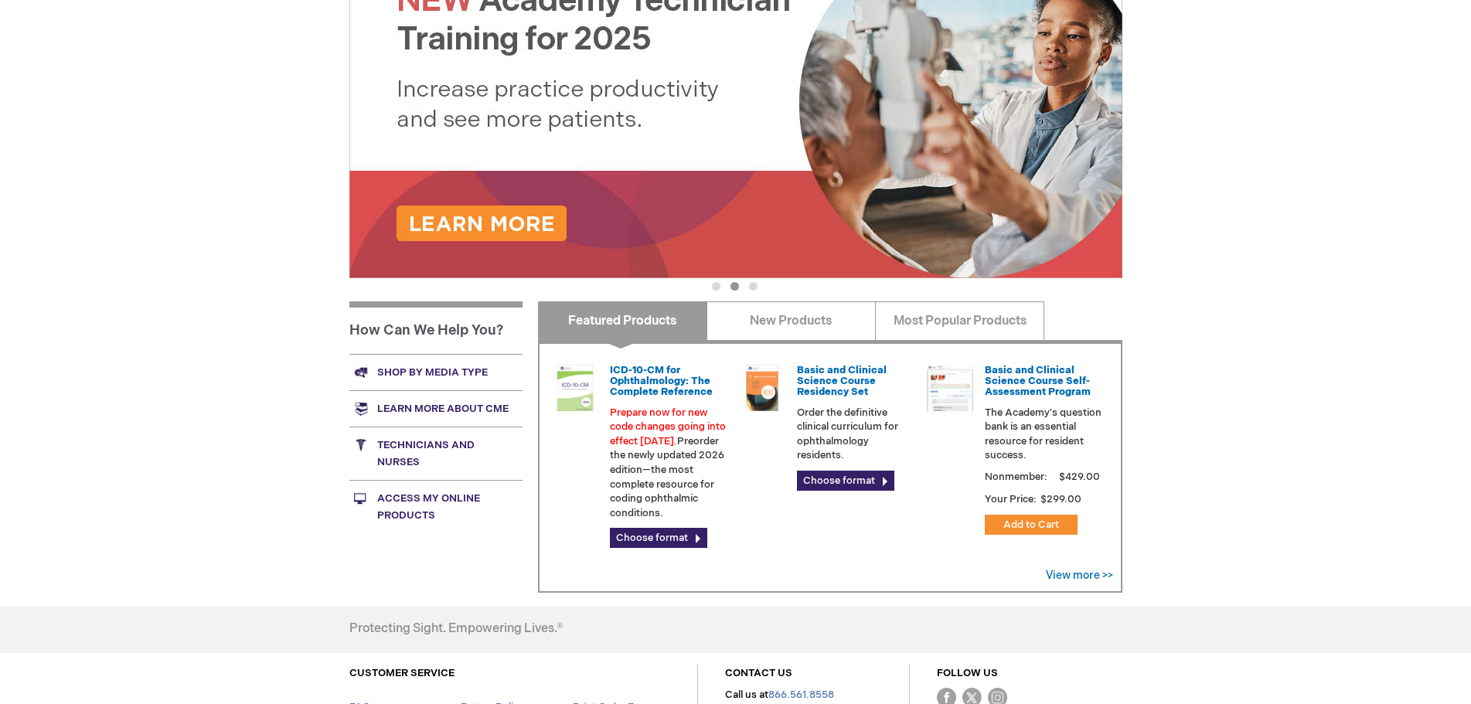
scroll to position [387, 0]
